Goal: Navigation & Orientation: Find specific page/section

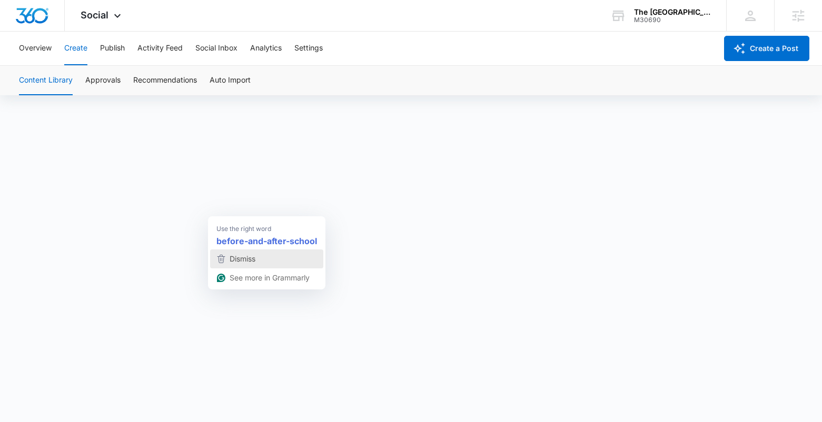
click at [255, 262] on span "Dismiss" at bounding box center [242, 258] width 26 height 9
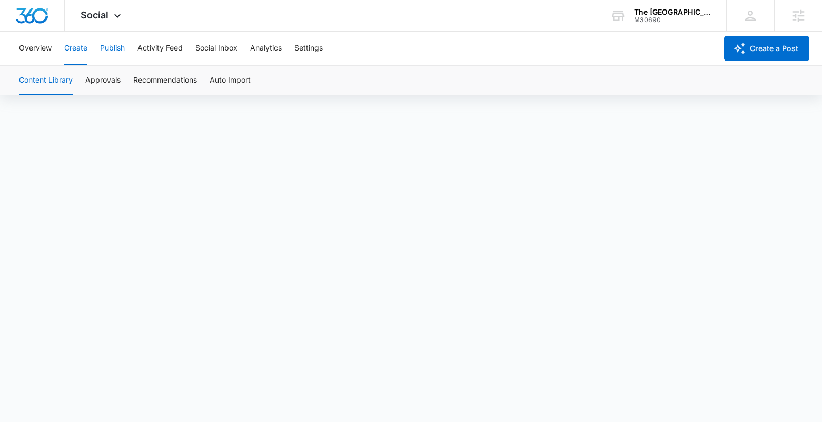
click at [100, 52] on button "Publish" at bounding box center [112, 49] width 25 height 34
click at [78, 53] on button "Create" at bounding box center [75, 49] width 23 height 34
click at [108, 84] on button "Approvals" at bounding box center [102, 80] width 35 height 29
